Goal: Task Accomplishment & Management: Use online tool/utility

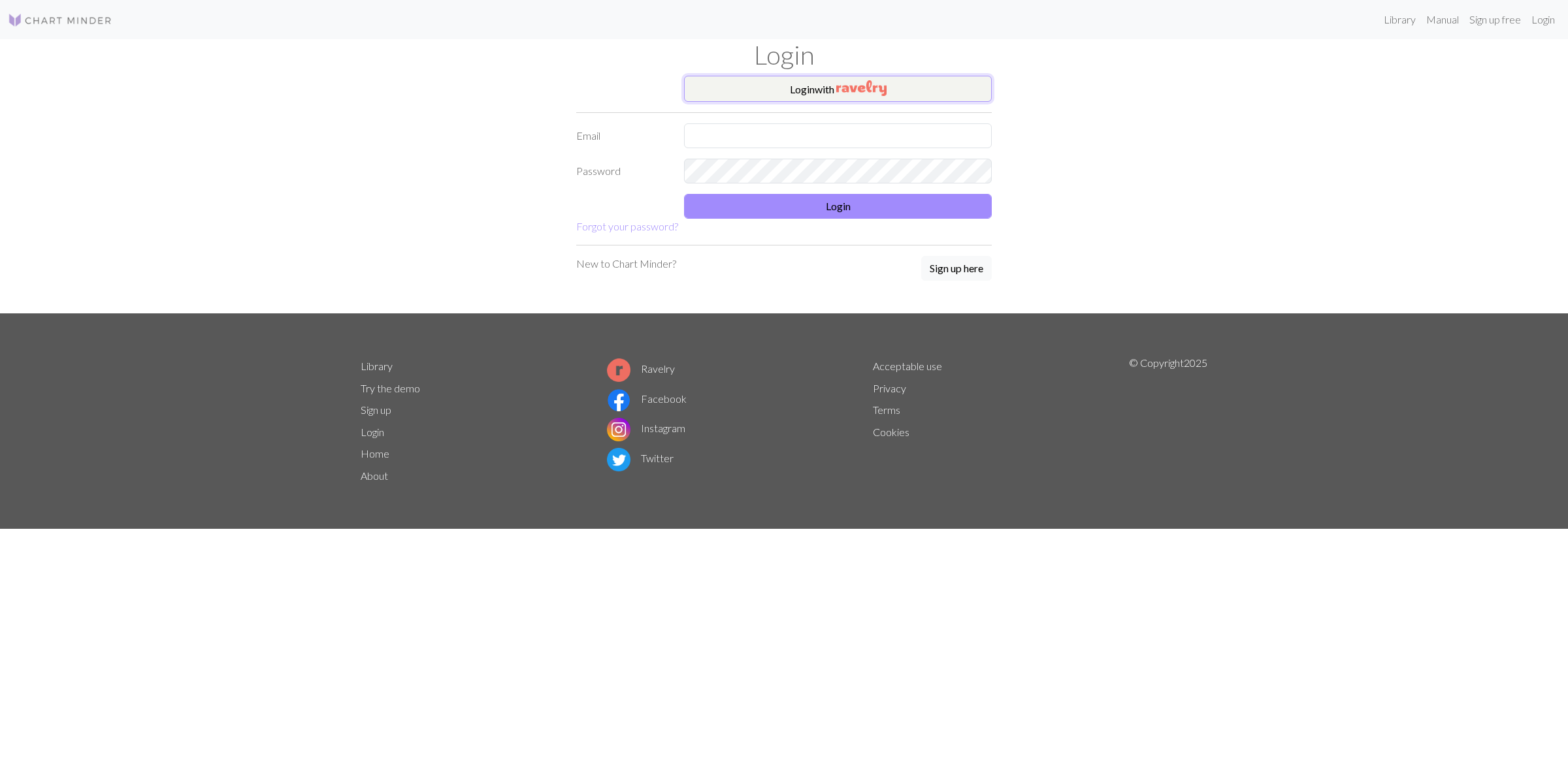
click at [928, 86] on button "Login with" at bounding box center [838, 89] width 308 height 26
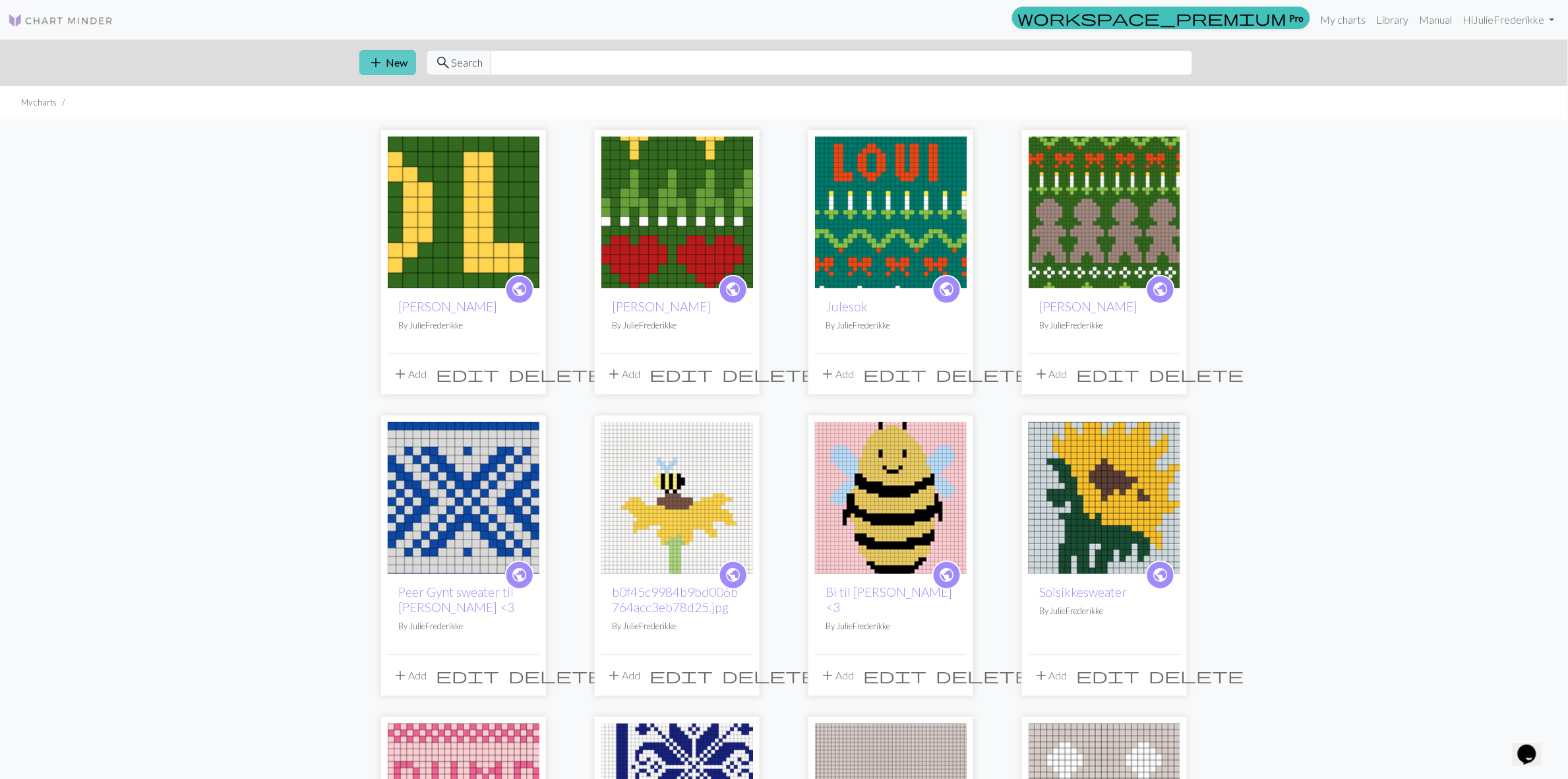
click at [394, 63] on button "add New" at bounding box center [388, 62] width 57 height 25
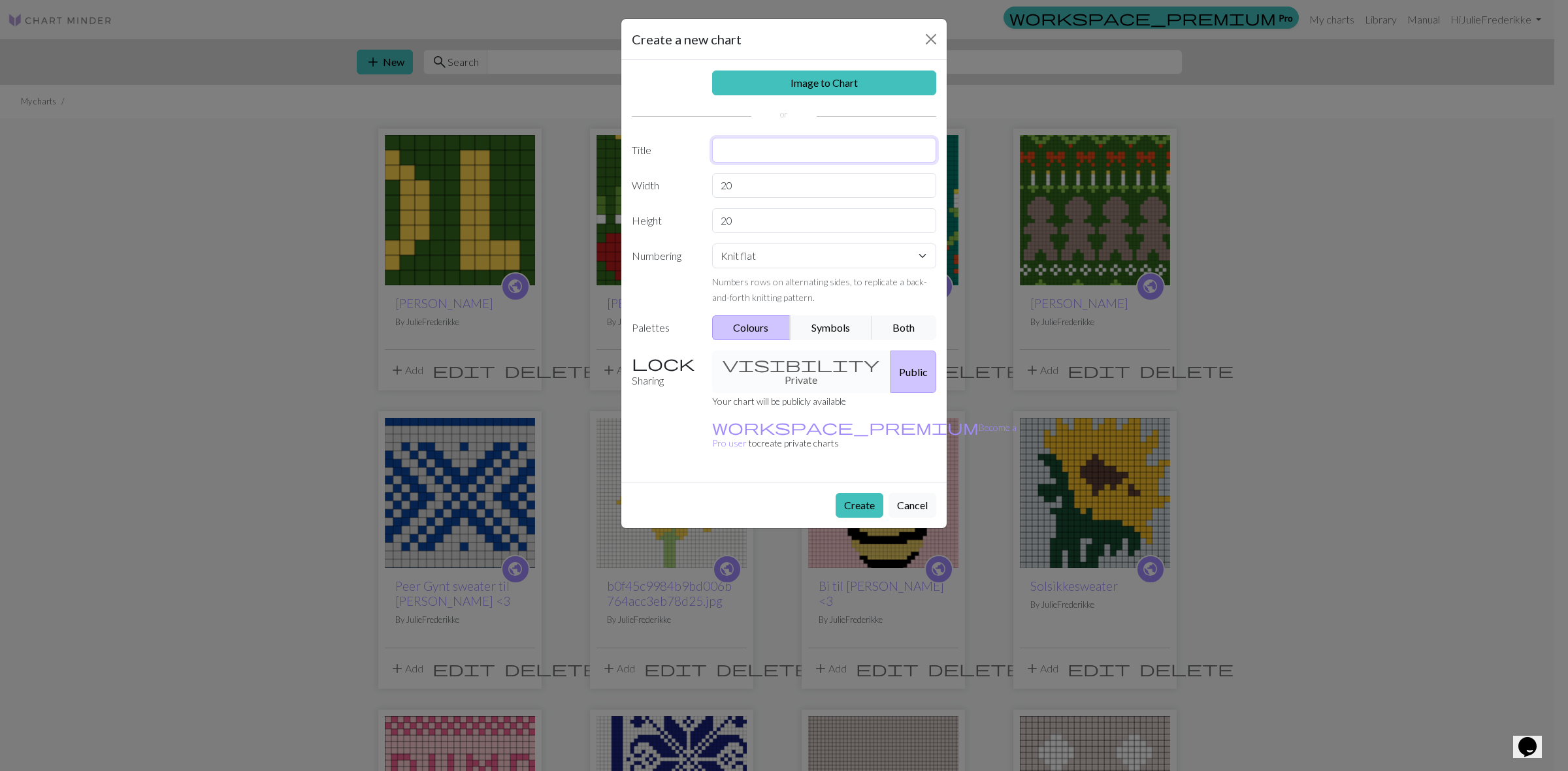
click at [742, 152] on input "text" at bounding box center [824, 150] width 224 height 25
click at [755, 177] on div "Image to Chart Title Width 20 Height 20 Numbering Knit flat Knit in the round L…" at bounding box center [784, 271] width 325 height 422
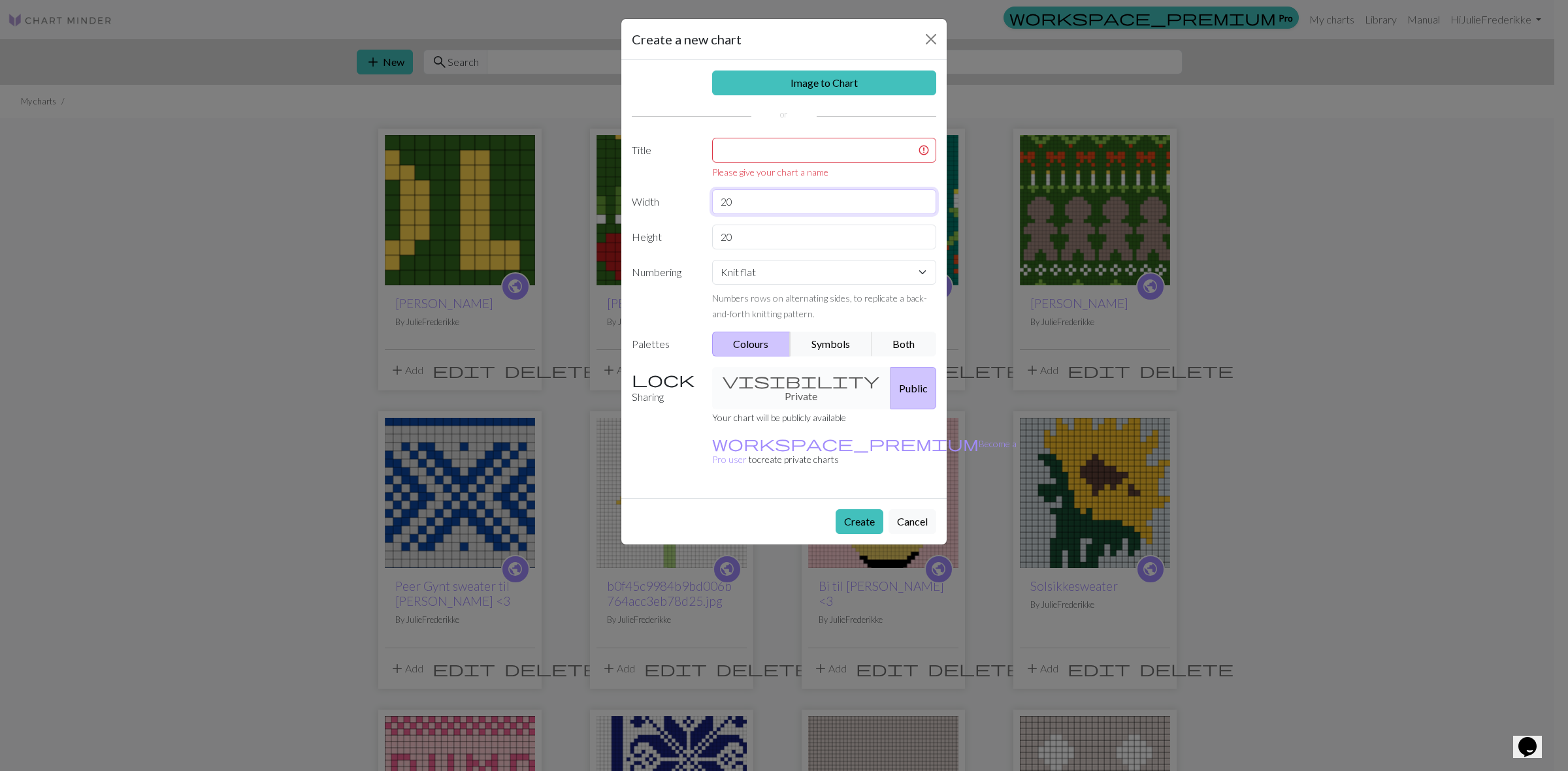
type input "2"
type input "52"
click at [804, 243] on input "20" at bounding box center [824, 237] width 224 height 25
type input "2"
type input "57"
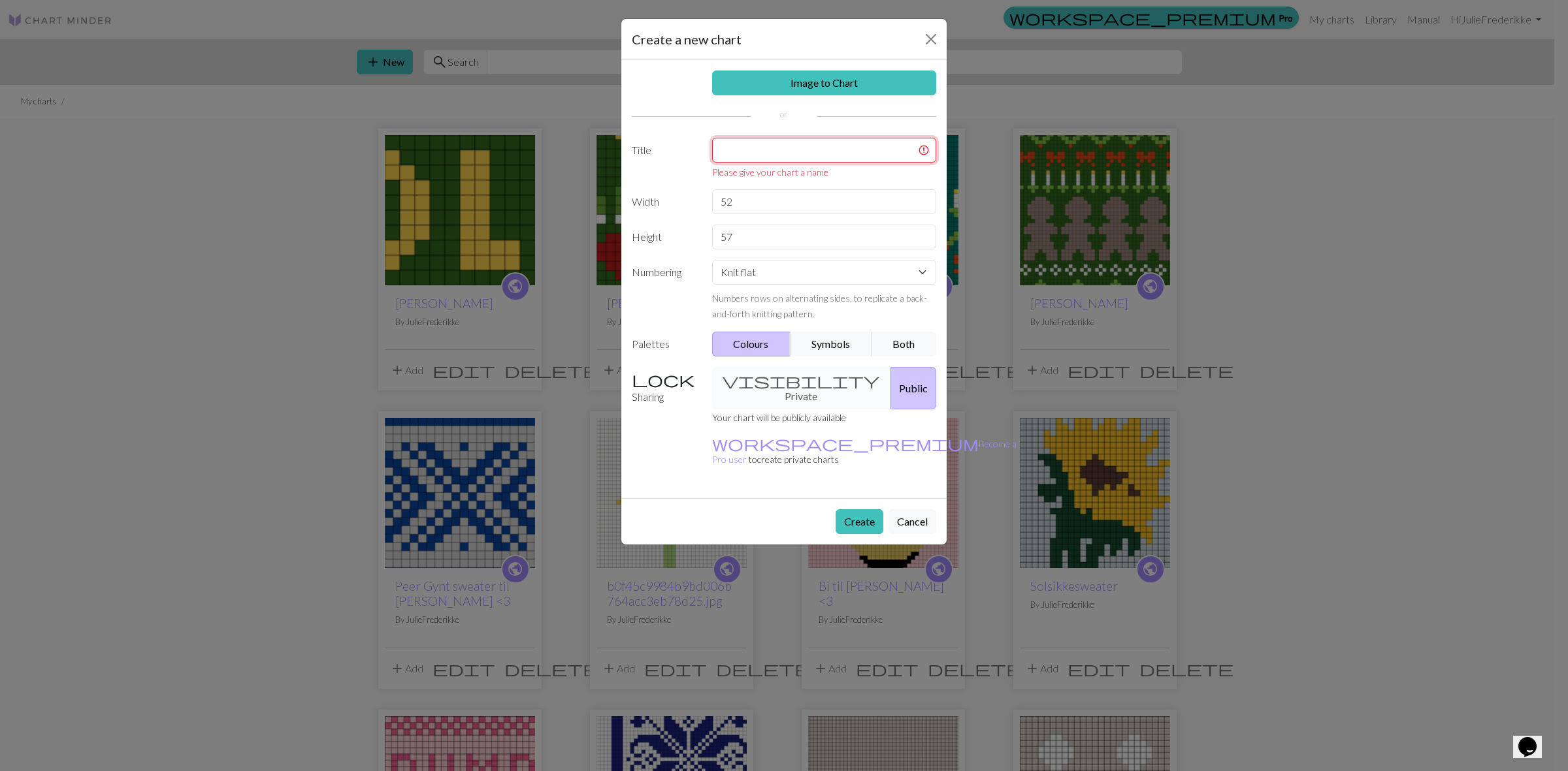
click at [784, 155] on input "text" at bounding box center [824, 150] width 224 height 25
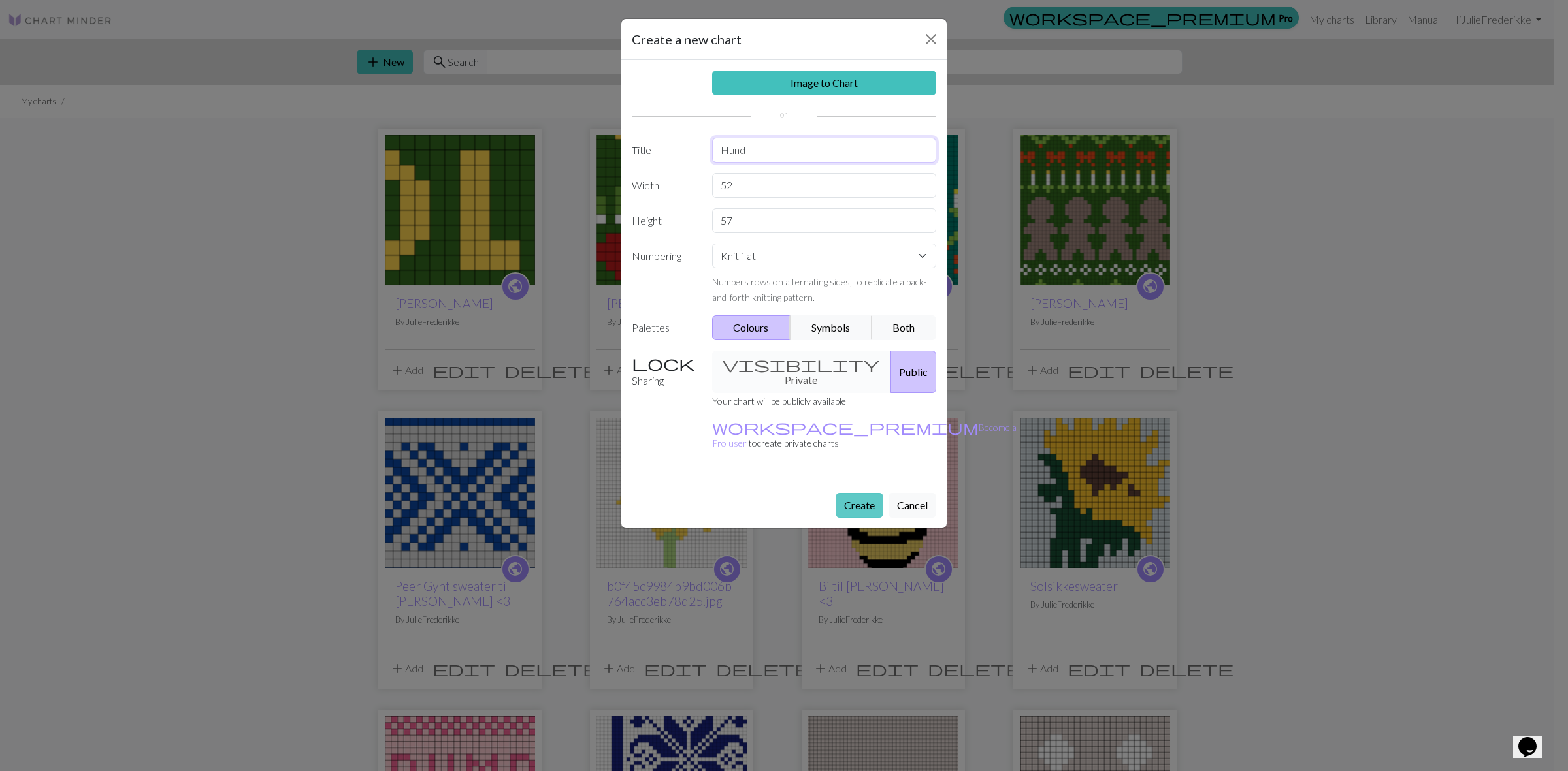
type input "Hund"
click at [857, 493] on button "Create" at bounding box center [859, 505] width 48 height 25
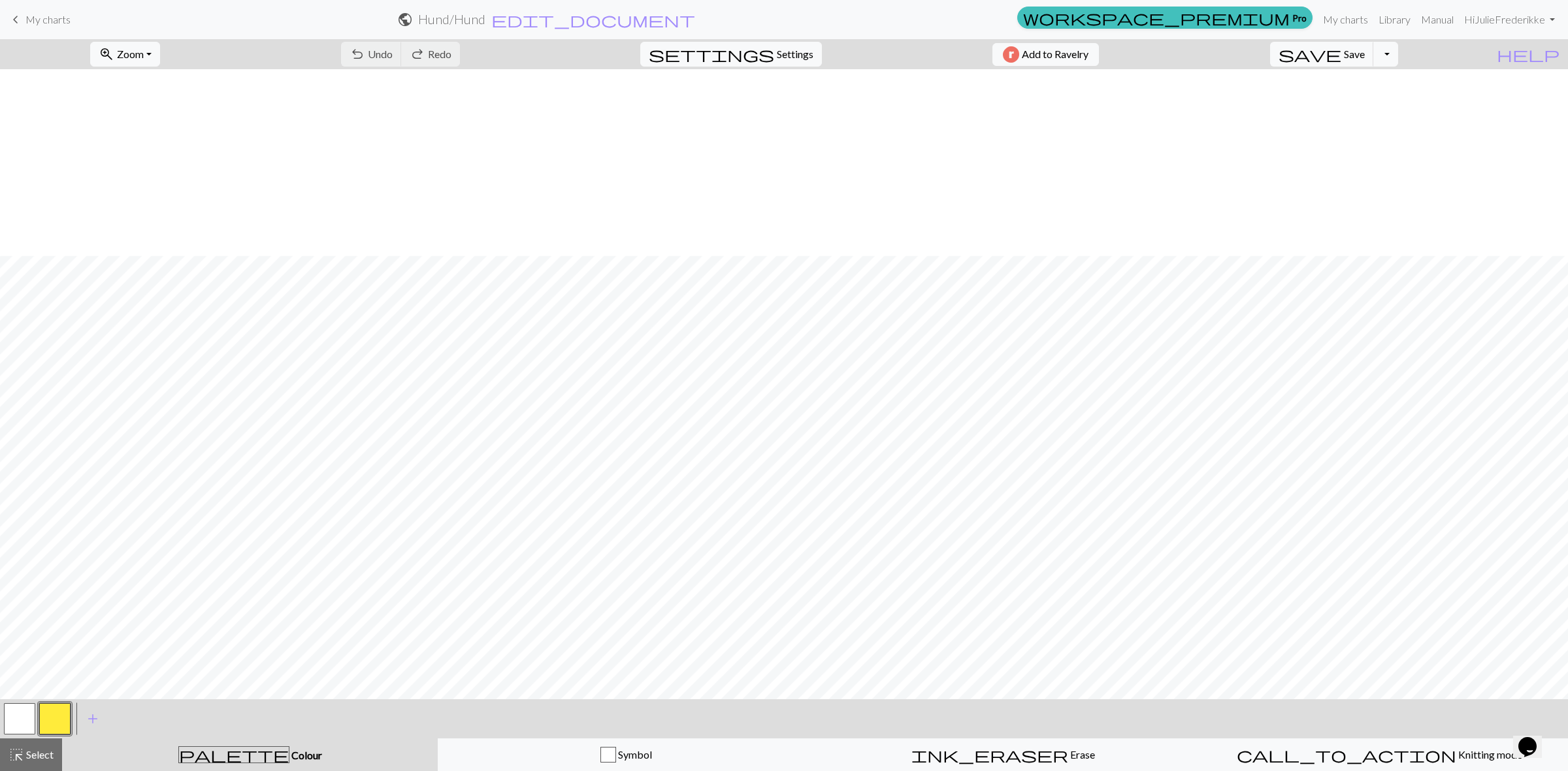
scroll to position [186, 0]
click at [20, 716] on button "button" at bounding box center [20, 719] width 31 height 31
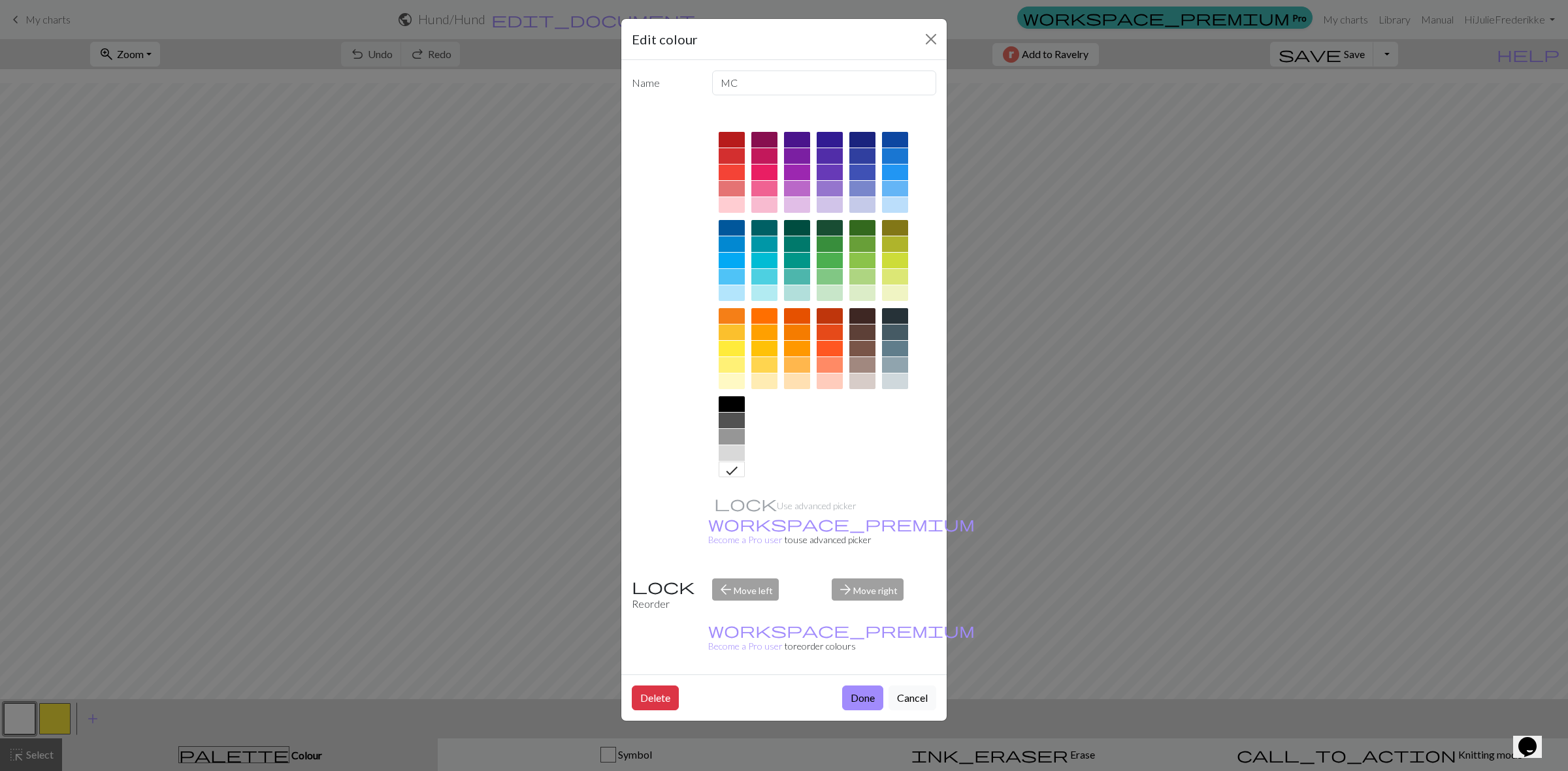
click at [726, 448] on div at bounding box center [732, 453] width 26 height 16
click at [901, 382] on div at bounding box center [895, 381] width 26 height 16
click at [866, 685] on button "Done" at bounding box center [862, 697] width 41 height 25
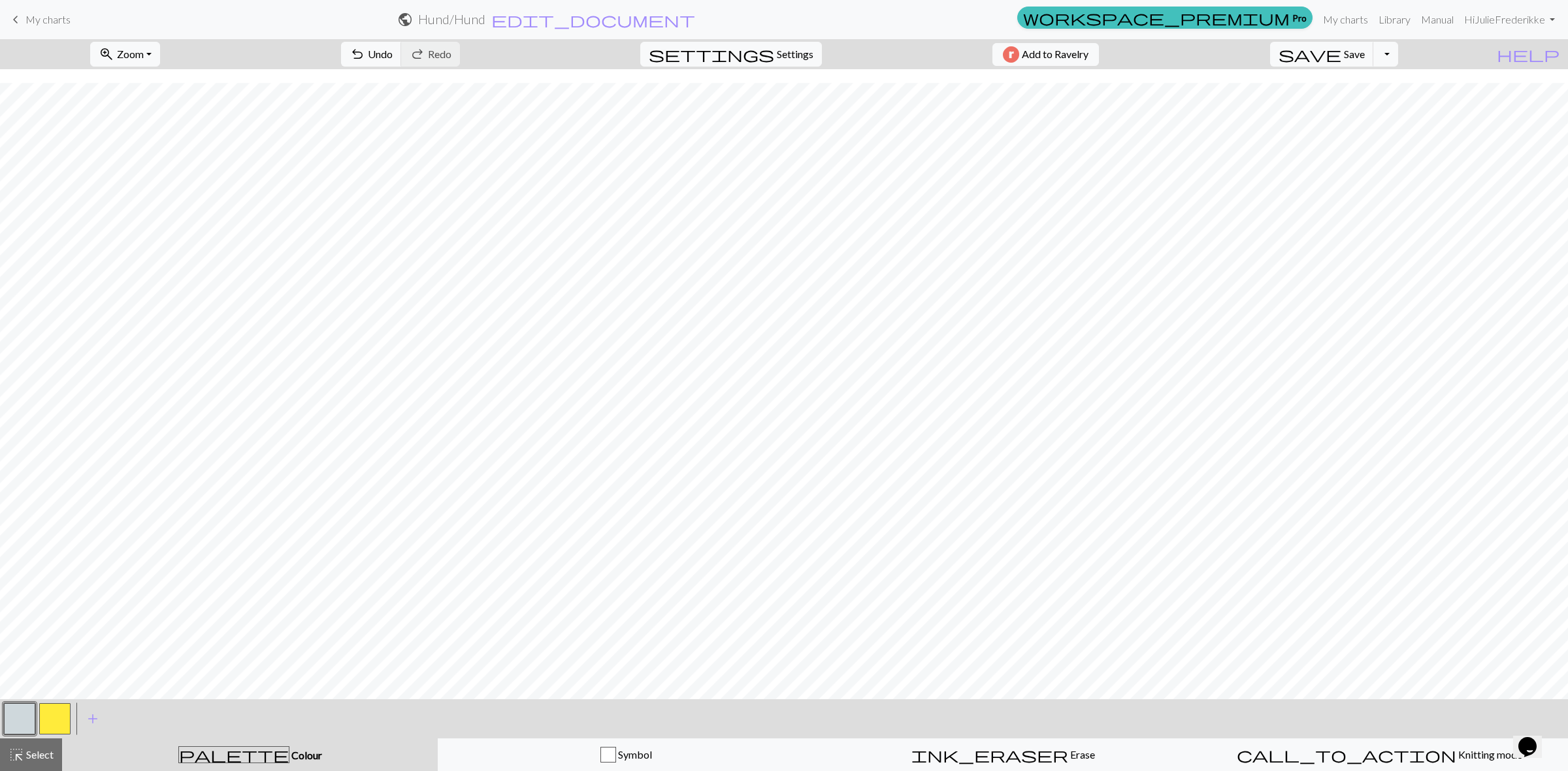
click at [45, 722] on button "button" at bounding box center [55, 719] width 31 height 31
click at [52, 720] on button "button" at bounding box center [55, 719] width 31 height 31
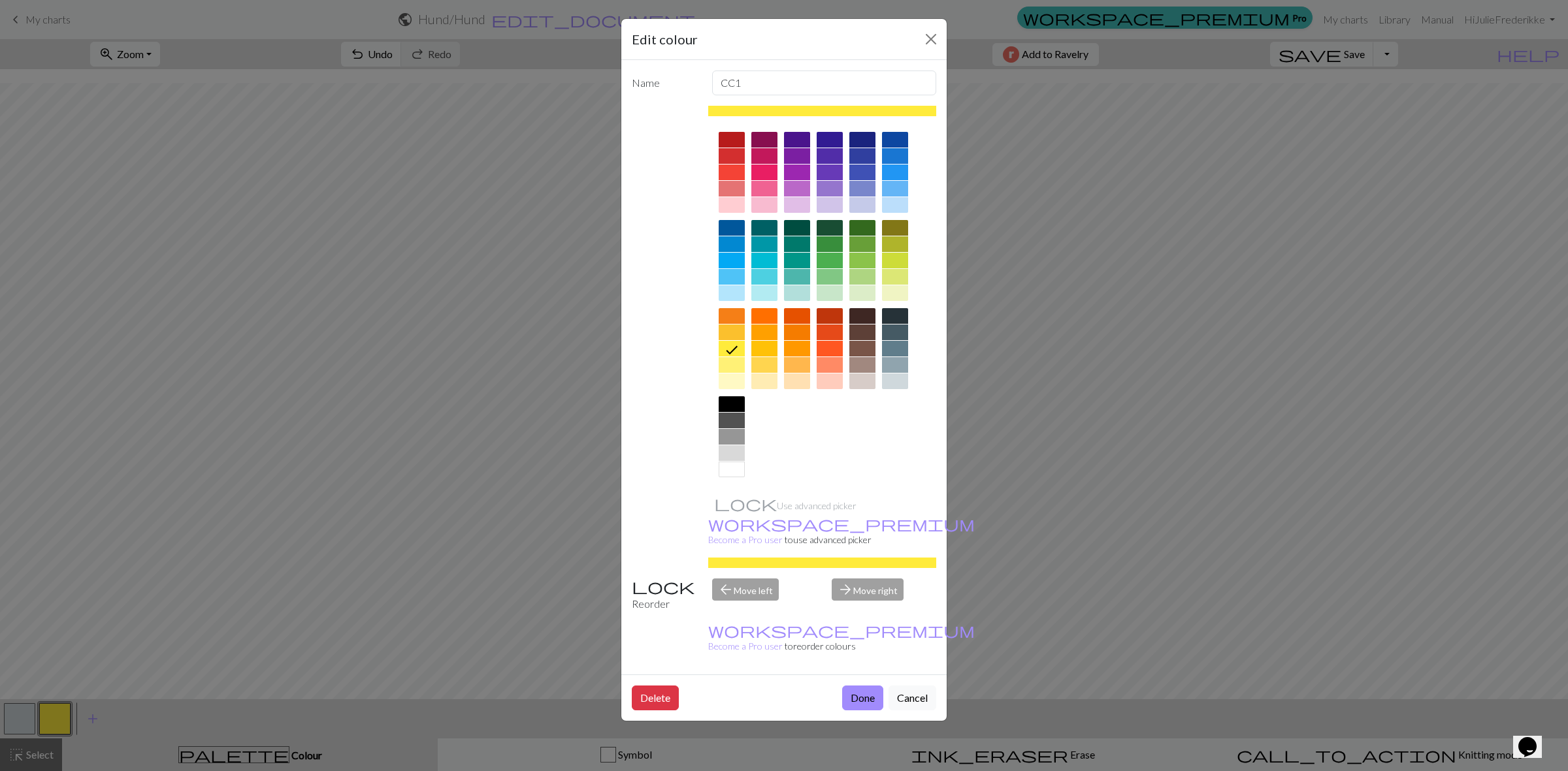
click at [728, 471] on div at bounding box center [732, 469] width 26 height 16
click at [853, 685] on button "Done" at bounding box center [862, 697] width 41 height 25
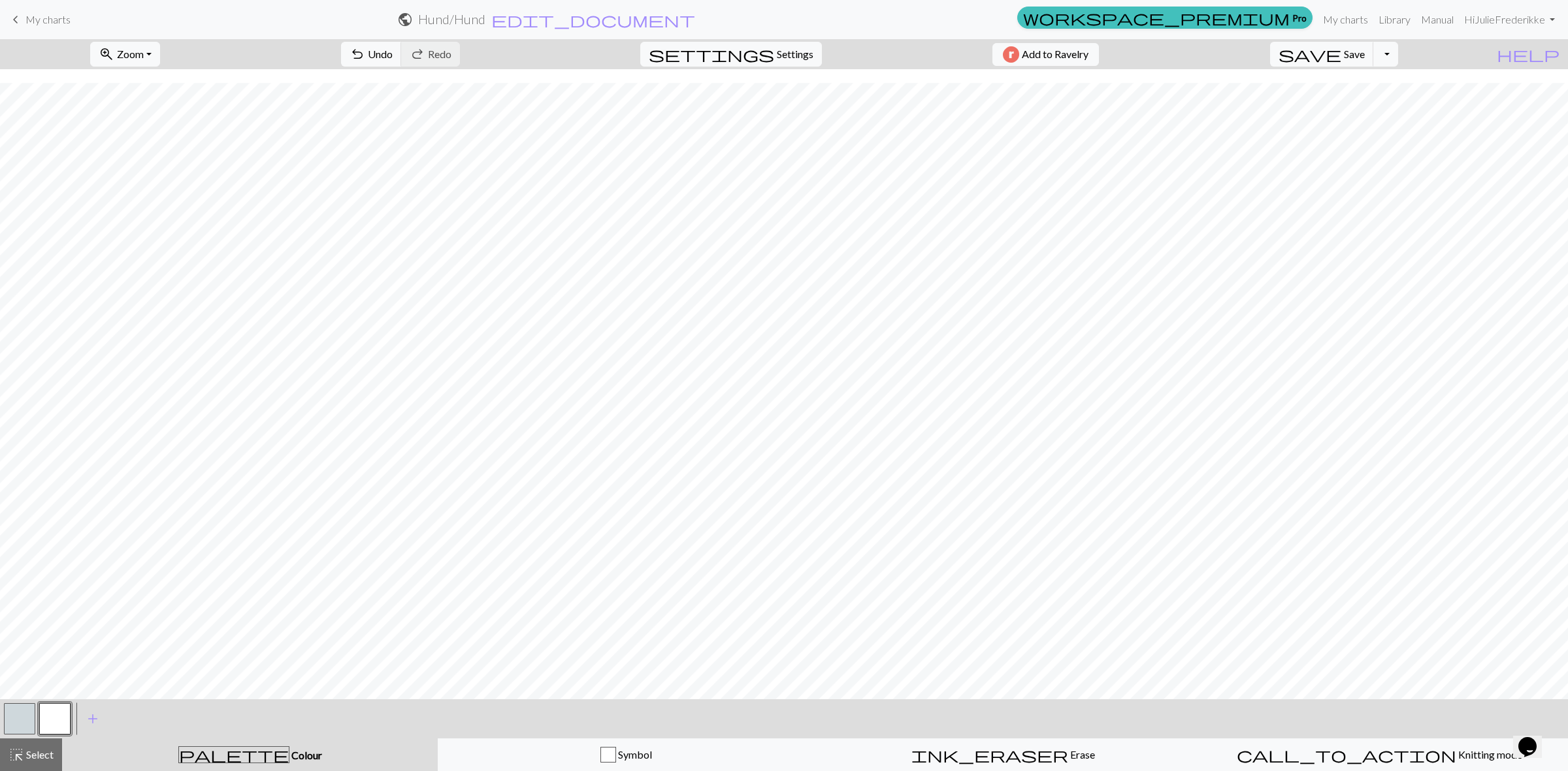
click at [18, 720] on button "button" at bounding box center [20, 719] width 31 height 31
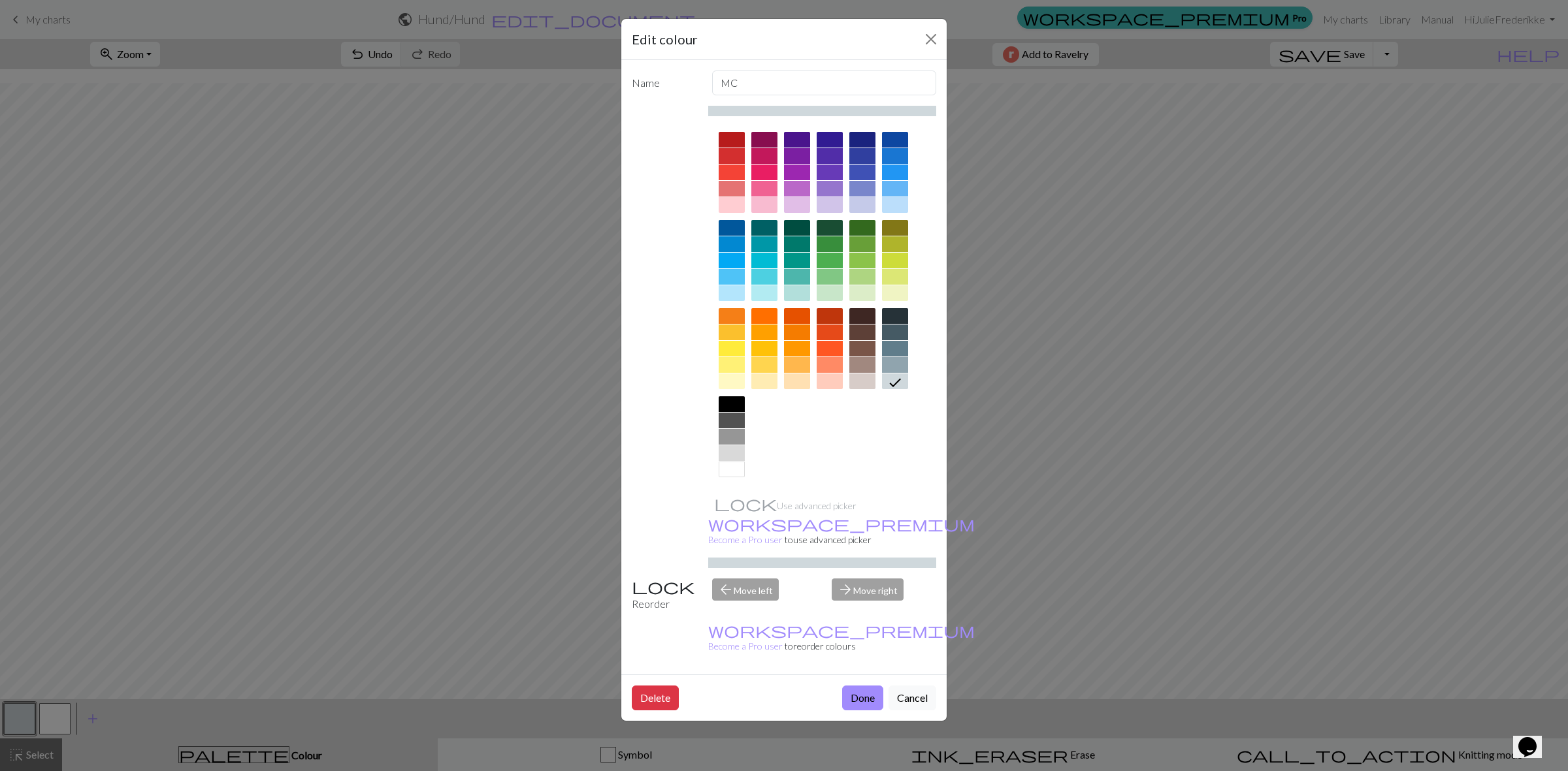
click at [865, 376] on div at bounding box center [862, 381] width 26 height 16
click at [863, 364] on div at bounding box center [862, 364] width 26 height 16
click at [862, 674] on div "Delete Done Cancel" at bounding box center [784, 697] width 325 height 47
click at [863, 685] on button "Done" at bounding box center [862, 697] width 41 height 25
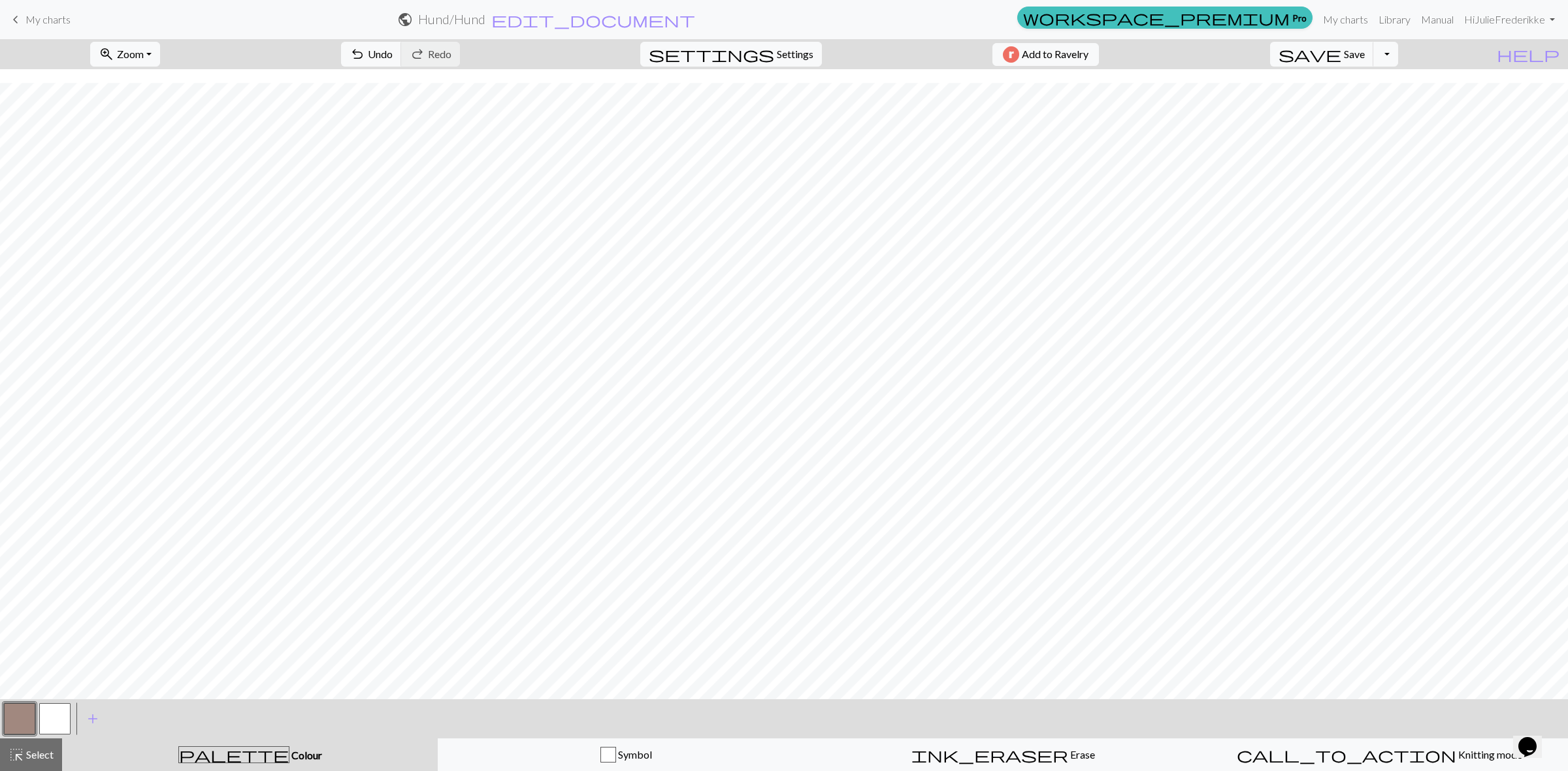
click at [53, 710] on button "button" at bounding box center [55, 719] width 31 height 31
click at [365, 52] on span "undo" at bounding box center [357, 54] width 16 height 18
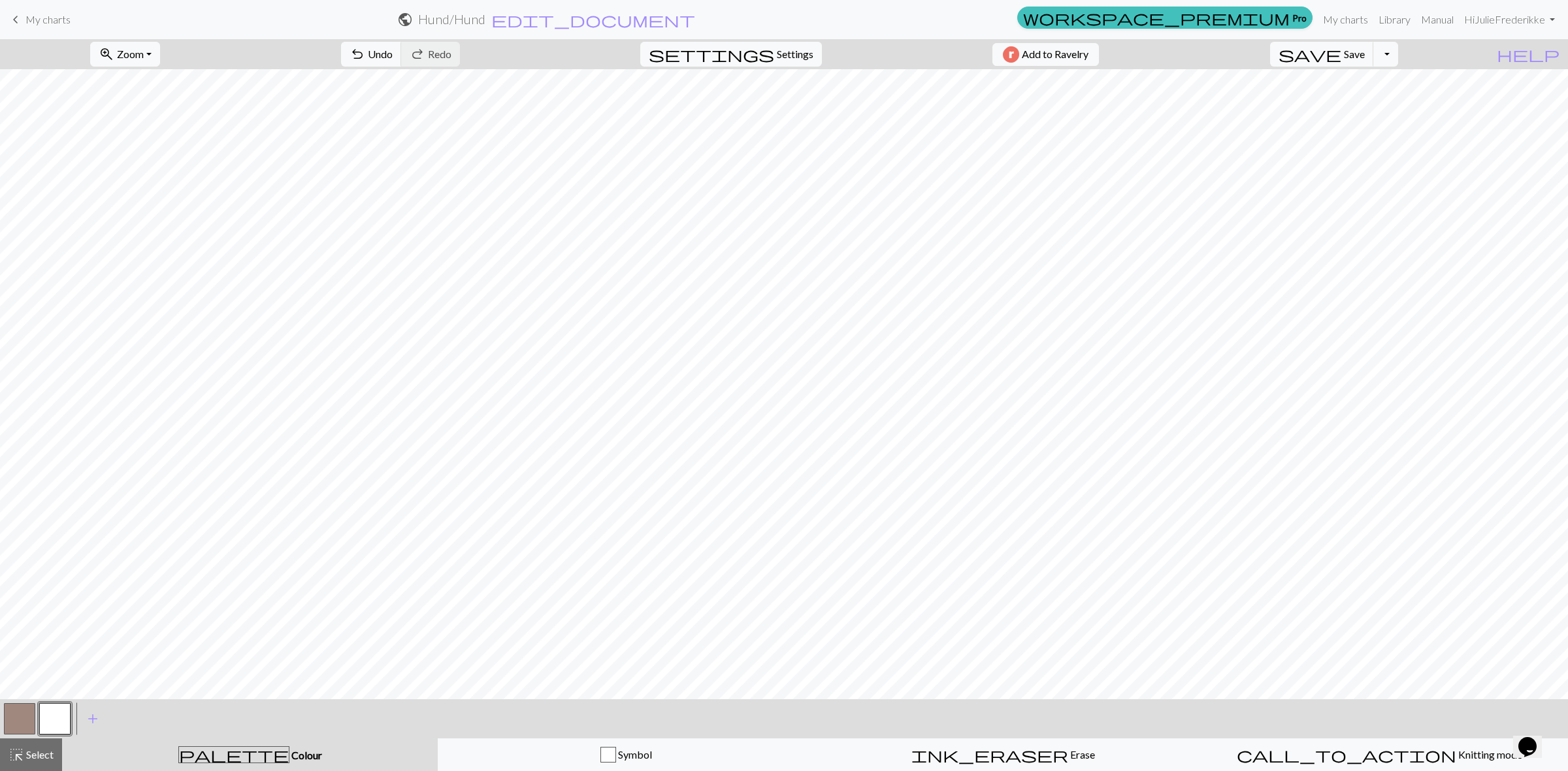
click at [18, 720] on button "button" at bounding box center [20, 719] width 31 height 31
click at [50, 722] on button "button" at bounding box center [55, 719] width 31 height 31
click at [47, 717] on button "button" at bounding box center [55, 719] width 31 height 31
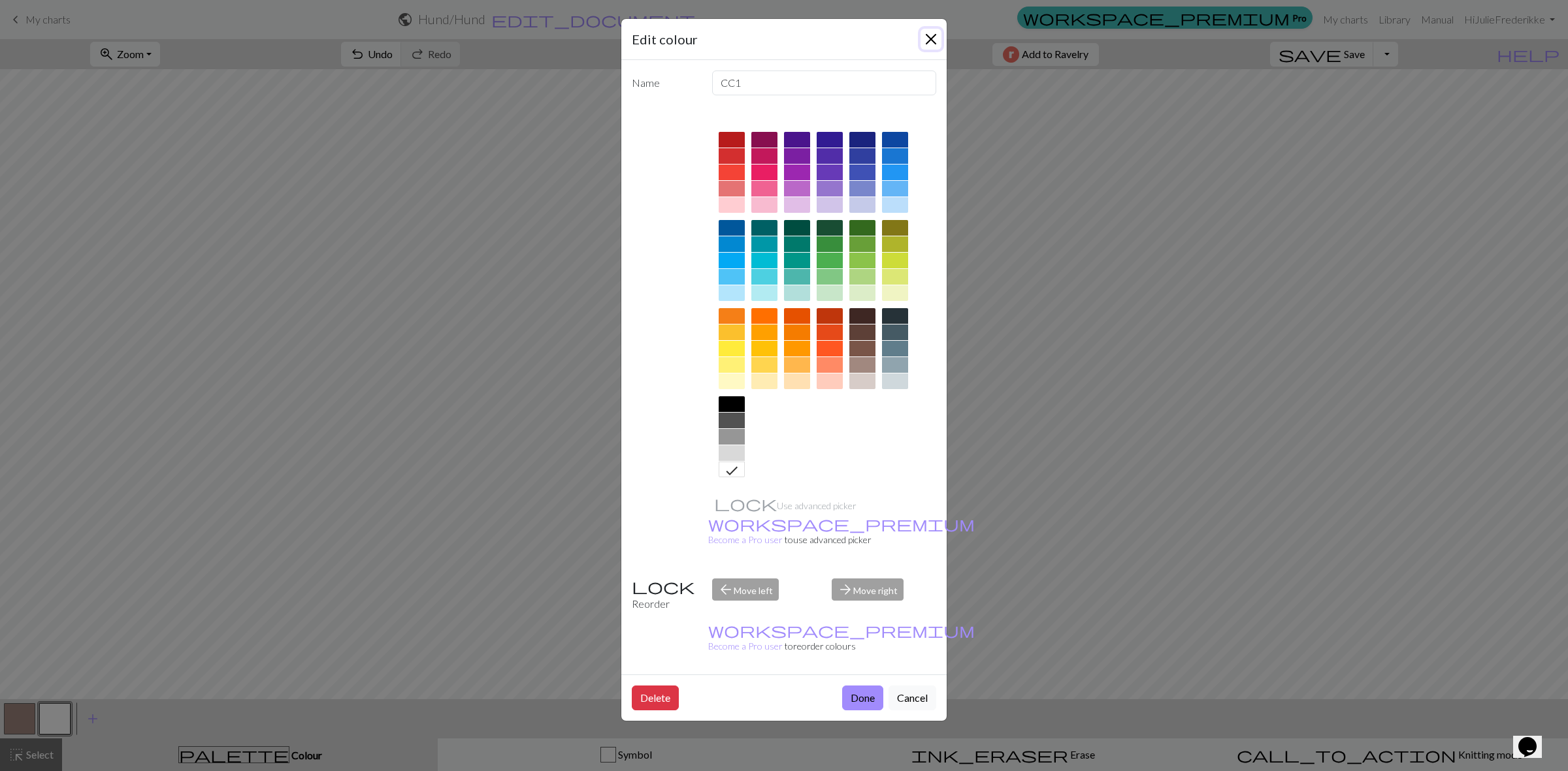
click at [939, 39] on button "Close" at bounding box center [930, 39] width 21 height 21
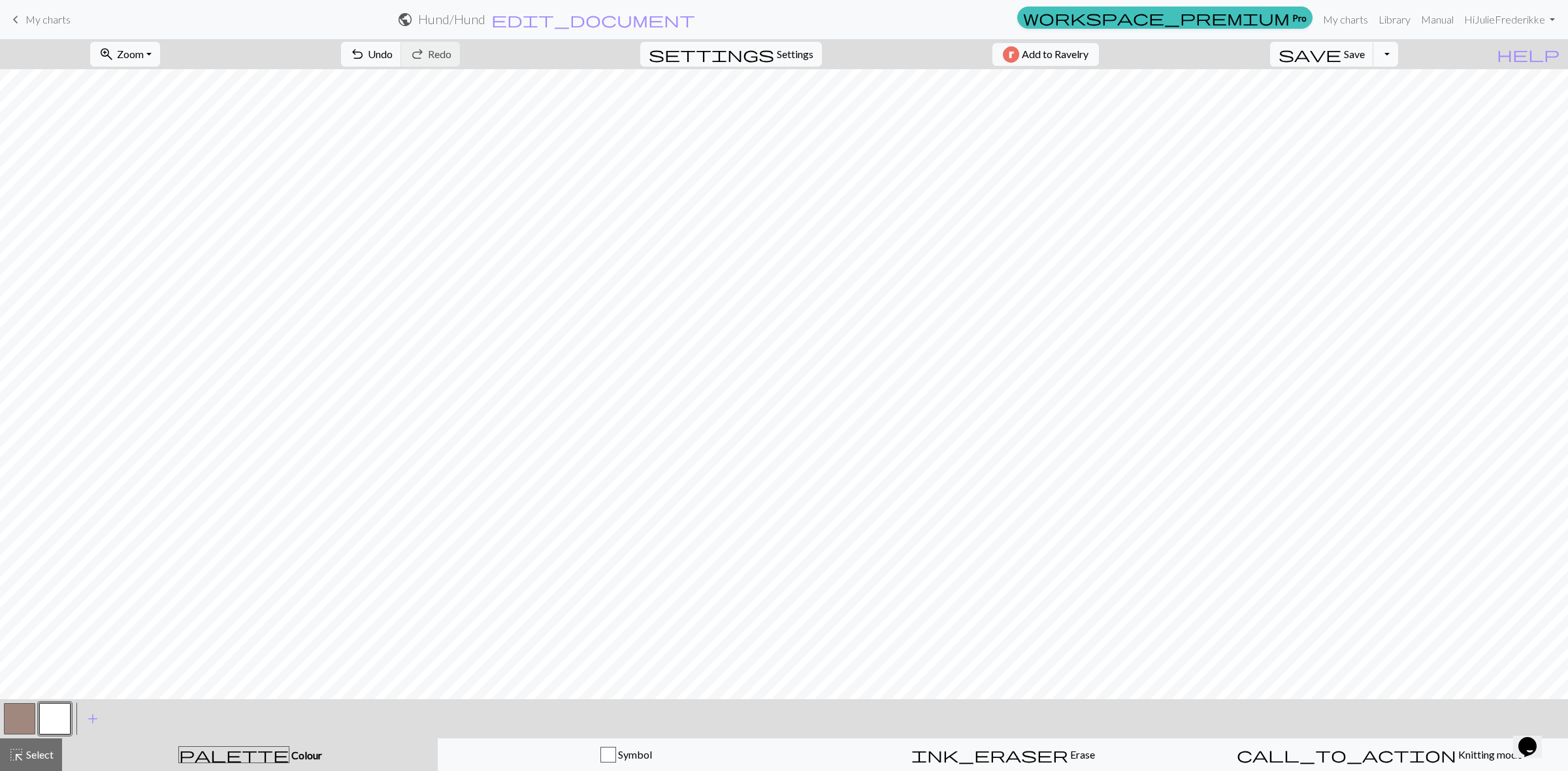
click at [21, 726] on button "button" at bounding box center [20, 719] width 31 height 31
click at [52, 719] on button "button" at bounding box center [55, 719] width 31 height 31
click at [393, 55] on span "Undo" at bounding box center [380, 54] width 25 height 12
click at [15, 722] on button "button" at bounding box center [20, 719] width 31 height 31
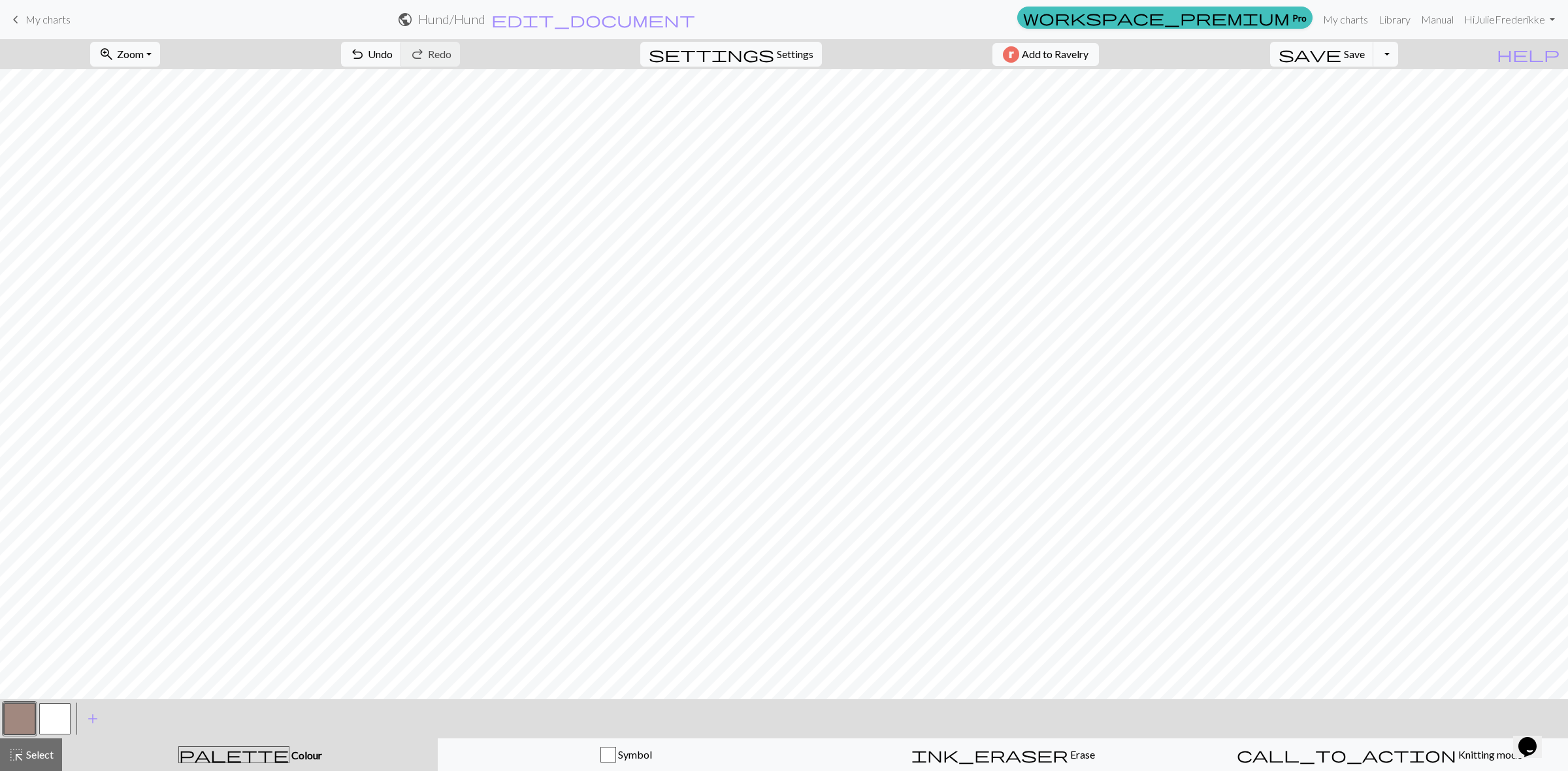
click at [53, 720] on button "button" at bounding box center [55, 719] width 31 height 31
click at [14, 720] on button "button" at bounding box center [20, 719] width 31 height 31
click at [56, 728] on button "button" at bounding box center [55, 719] width 31 height 31
click at [1341, 52] on span "save" at bounding box center [1310, 54] width 63 height 18
click at [1364, 53] on span "Save" at bounding box center [1354, 54] width 21 height 12
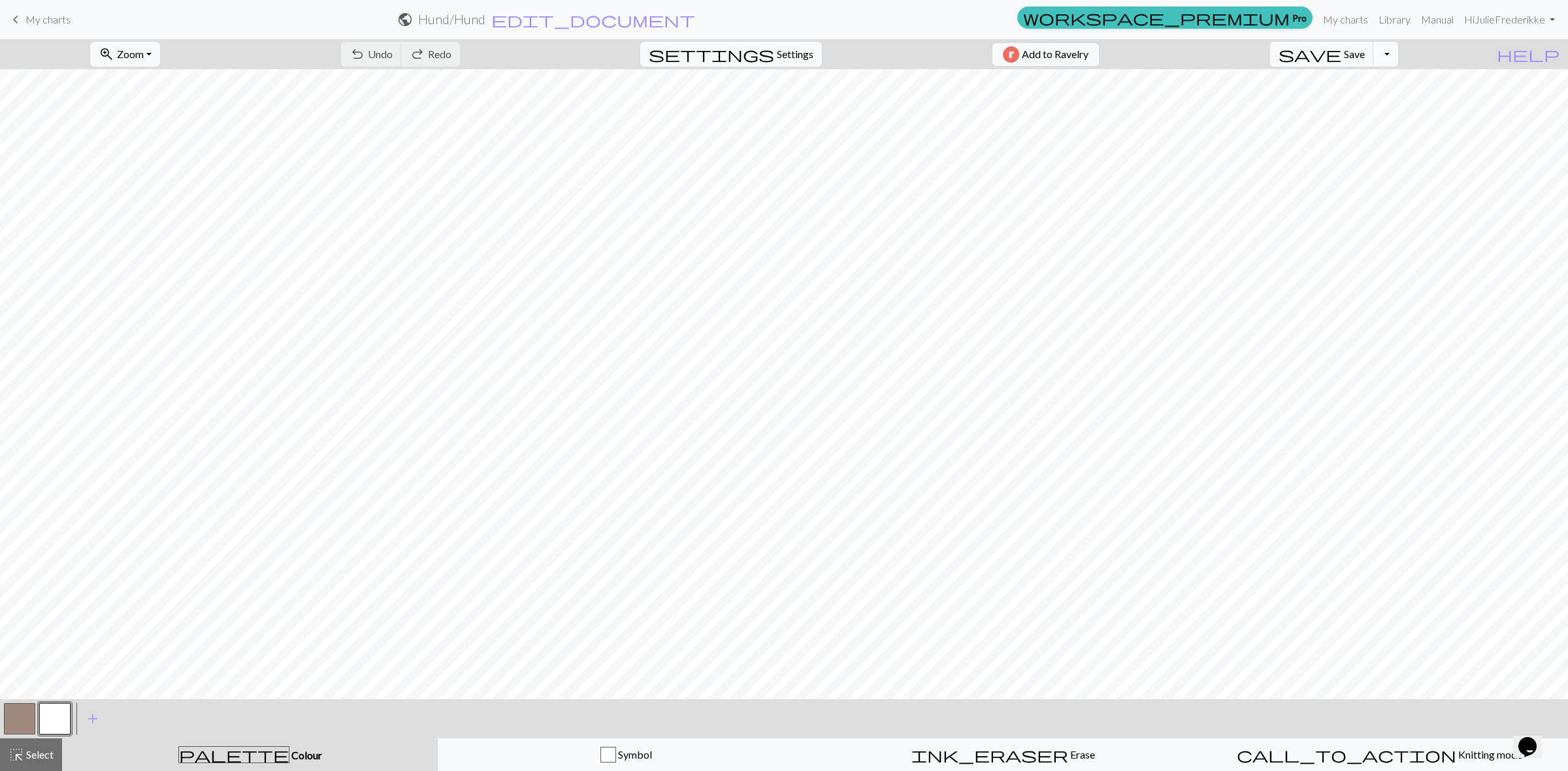
click at [1398, 53] on button "Toggle Dropdown" at bounding box center [1385, 54] width 25 height 25
click at [1379, 95] on button "save_alt Download" at bounding box center [1289, 104] width 216 height 21
click at [1398, 55] on button "Toggle Dropdown" at bounding box center [1385, 54] width 25 height 25
click at [1395, 103] on button "save_alt Download" at bounding box center [1289, 104] width 216 height 21
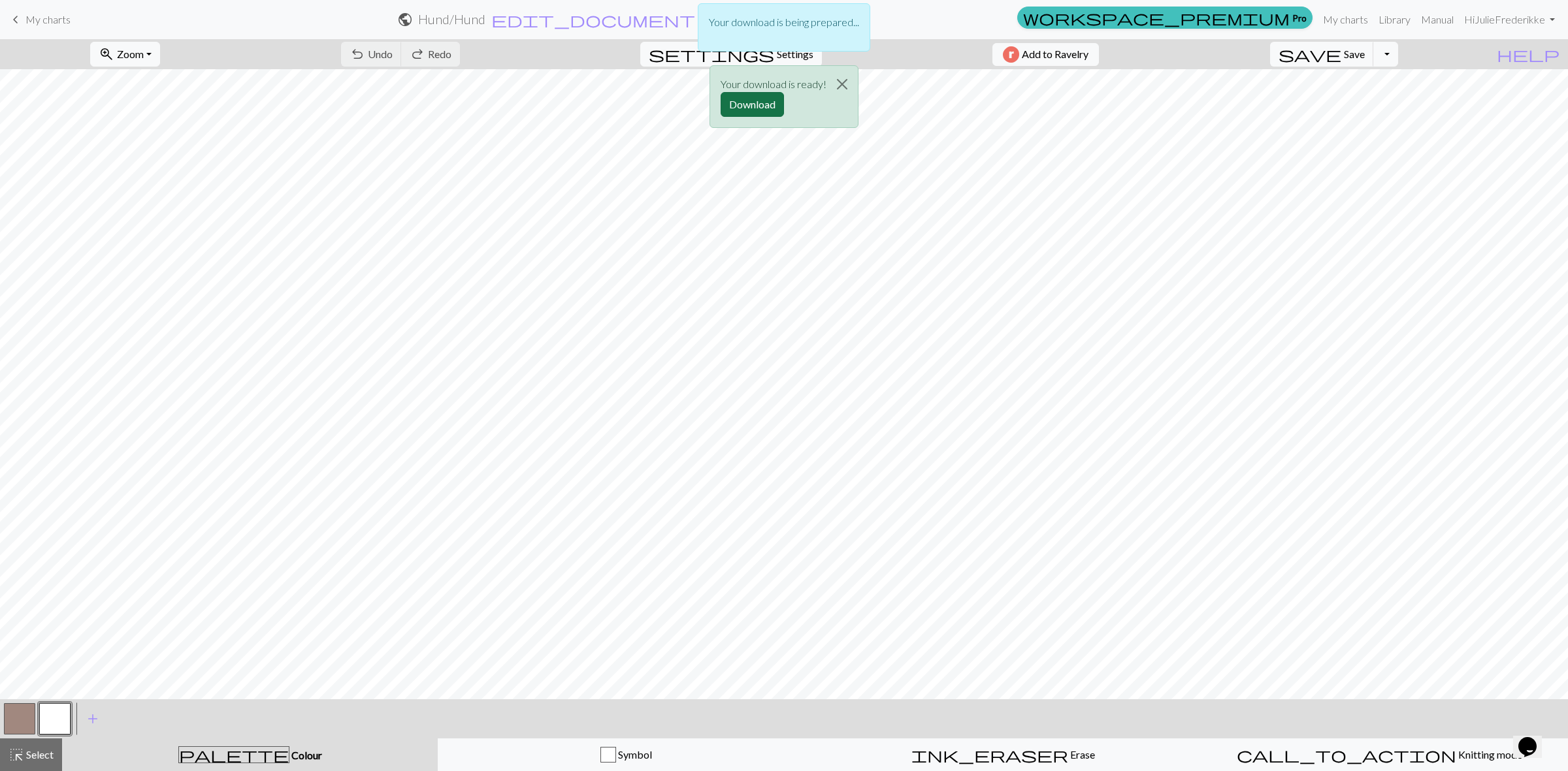
click at [761, 109] on button "Download" at bounding box center [753, 104] width 64 height 25
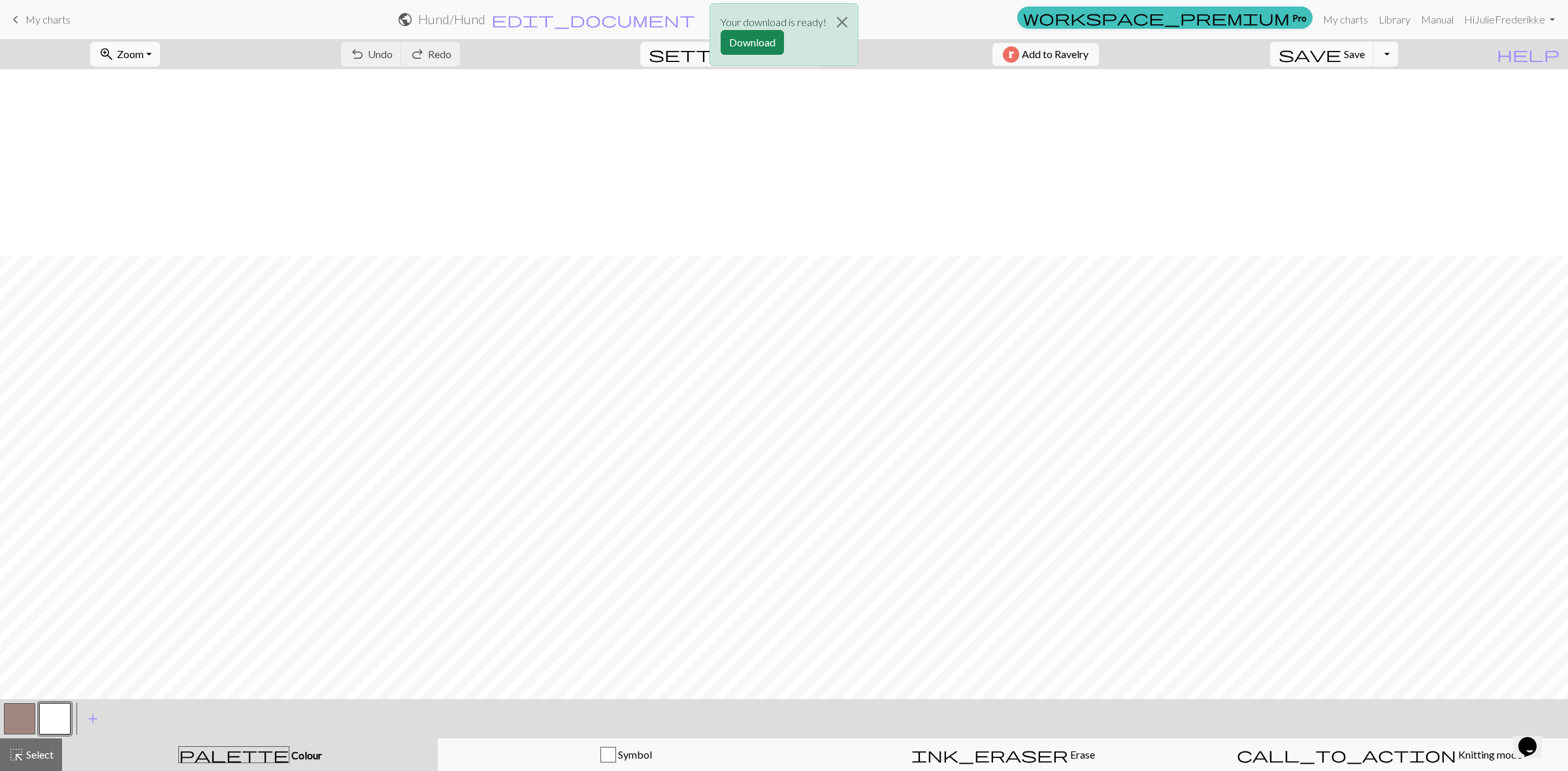
scroll to position [186, 0]
